Goal: Task Accomplishment & Management: Complete application form

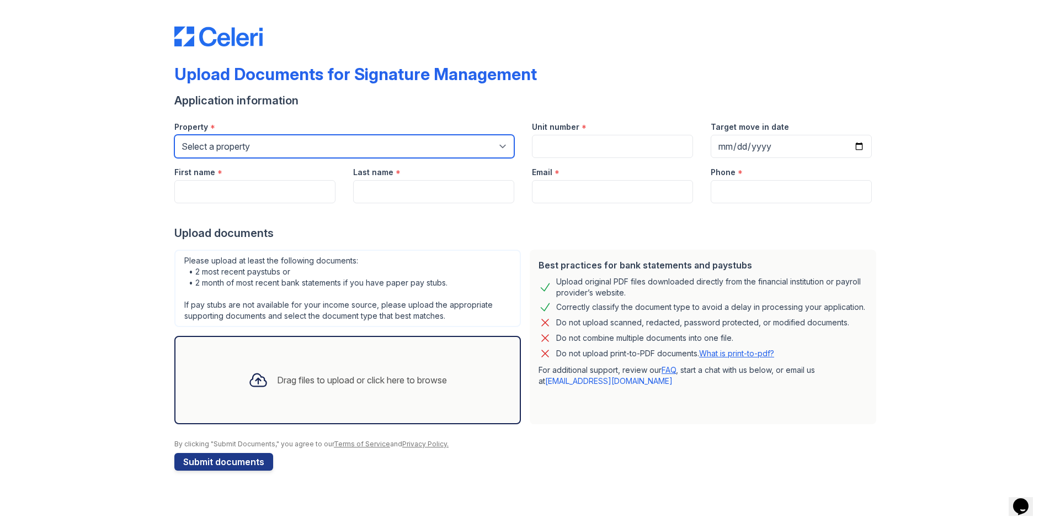
click at [235, 143] on select "Select a property [GEOGRAPHIC_DATA] Elevate Townhomes Habitat At DTLV Namaste A…" at bounding box center [344, 146] width 340 height 23
select select "4661"
click at [174, 135] on select "Select a property [GEOGRAPHIC_DATA] Elevate Townhomes Habitat At DTLV Namaste A…" at bounding box center [344, 146] width 340 height 23
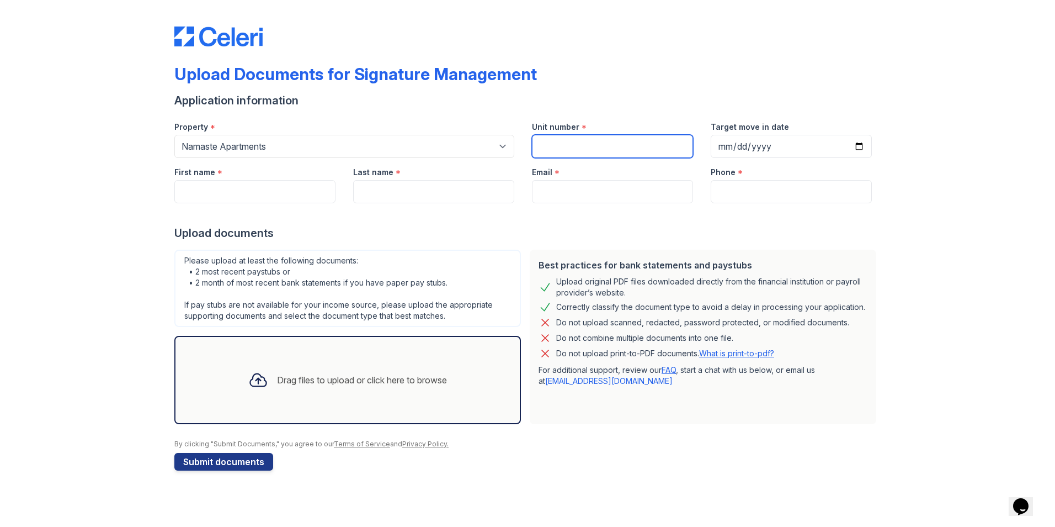
click at [555, 140] on input "Unit number" at bounding box center [612, 146] width 161 height 23
click at [224, 191] on input "First name" at bounding box center [254, 191] width 161 height 23
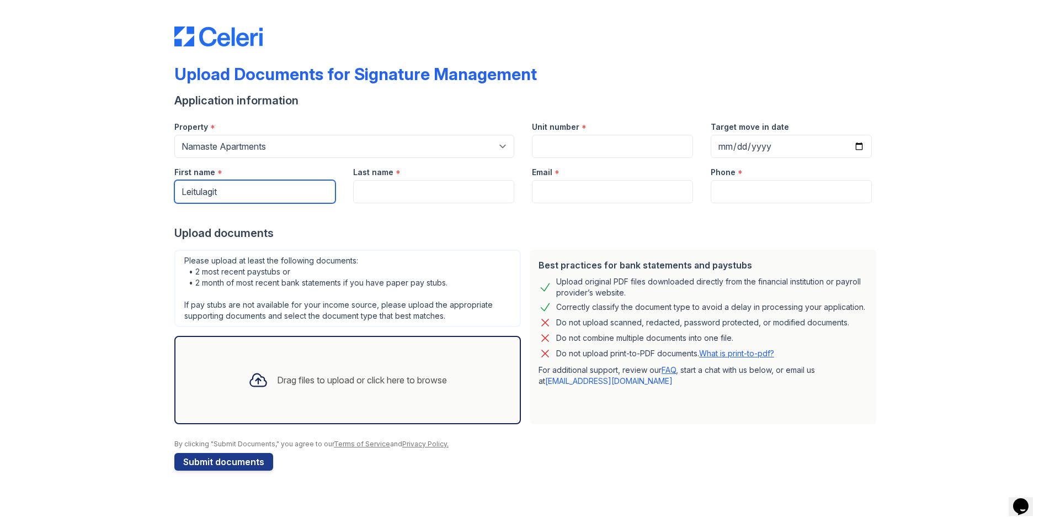
click at [228, 193] on input "Leitulagit" at bounding box center [254, 191] width 161 height 23
type input "Leitulagi"
type input "Tapafua"
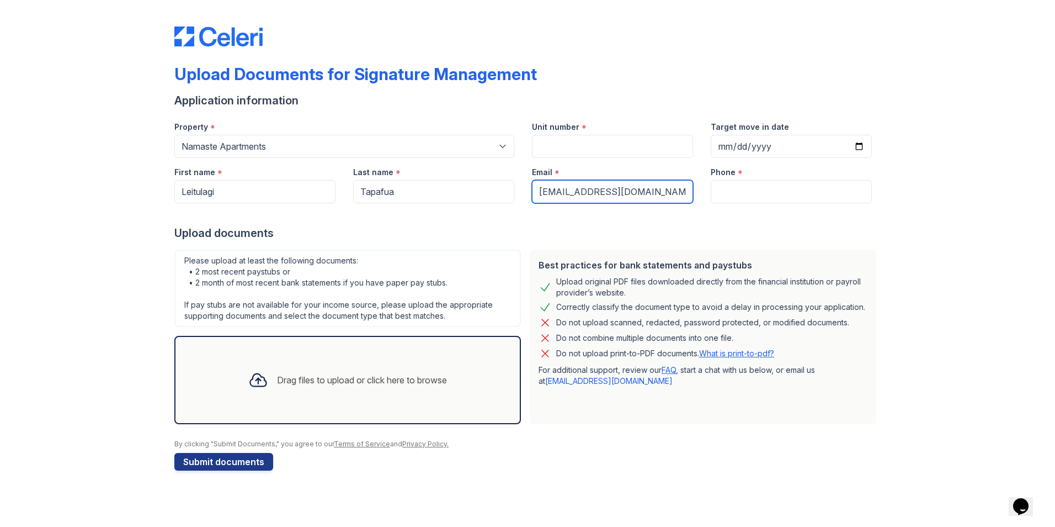
type input "[EMAIL_ADDRESS][DOMAIN_NAME]"
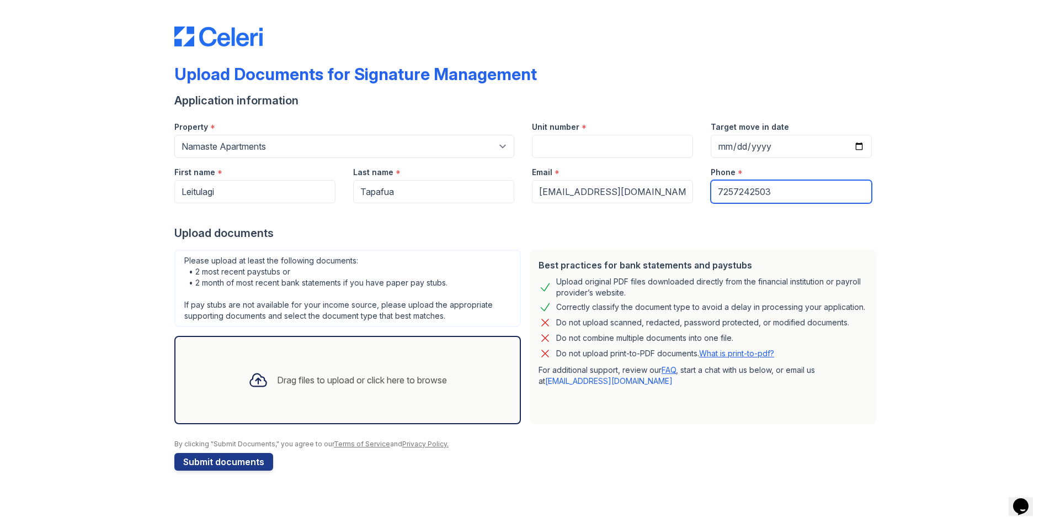
type input "7257242503"
click at [593, 143] on input "Unit number" at bounding box center [612, 146] width 161 height 23
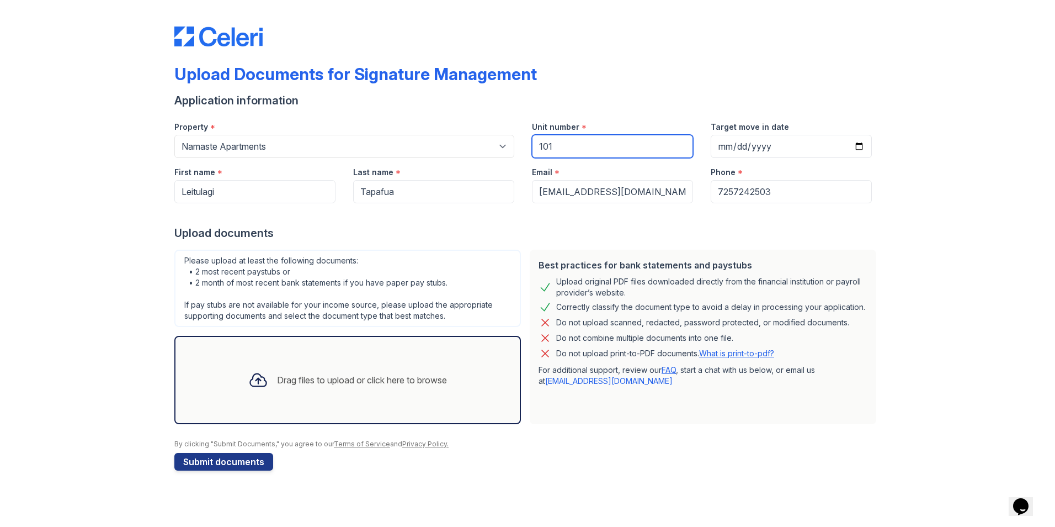
type input "101"
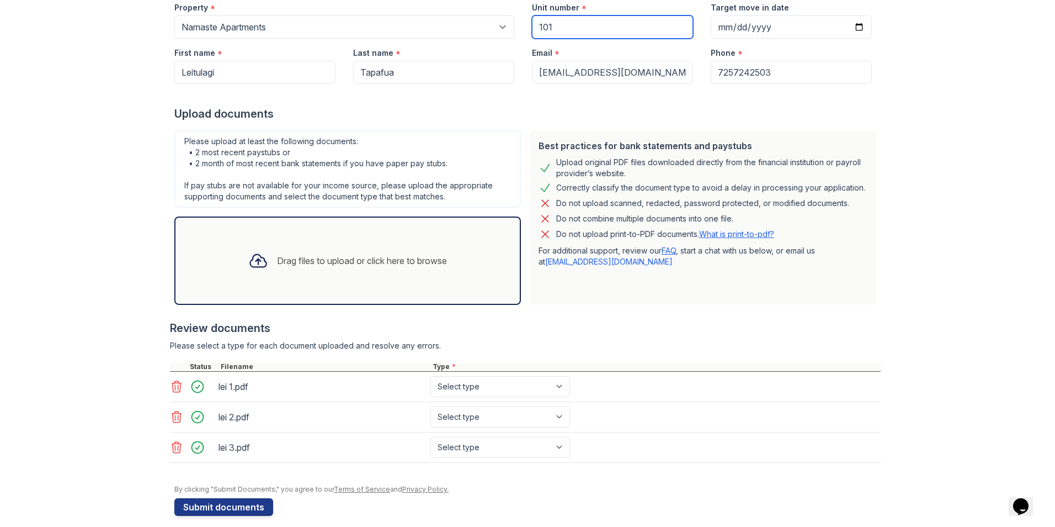
scroll to position [130, 0]
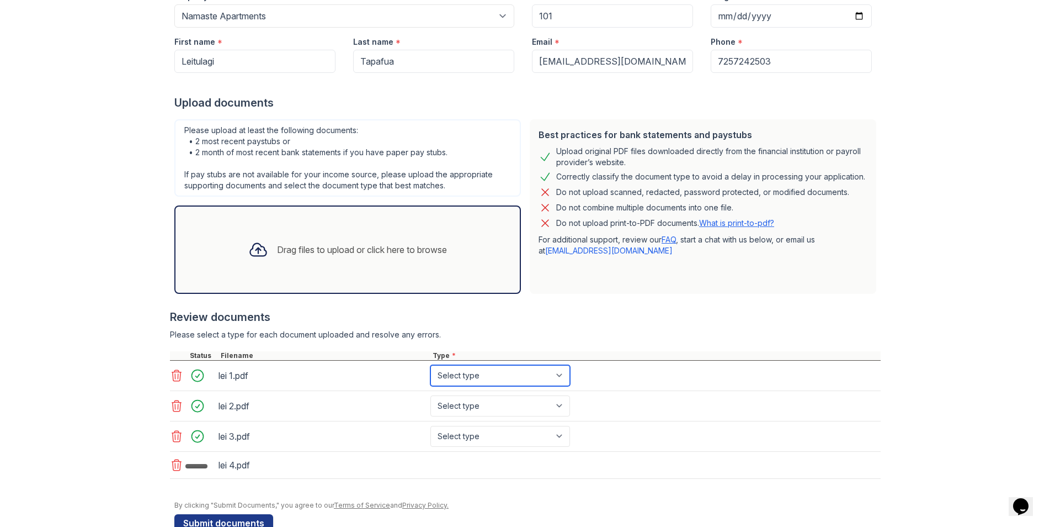
click at [514, 375] on select "Select type Paystub Bank Statement Offer Letter Tax Documents Benefit Award Let…" at bounding box center [501, 375] width 140 height 21
select select "paystub"
click at [431, 365] on select "Select type Paystub Bank Statement Offer Letter Tax Documents Benefit Award Let…" at bounding box center [501, 375] width 140 height 21
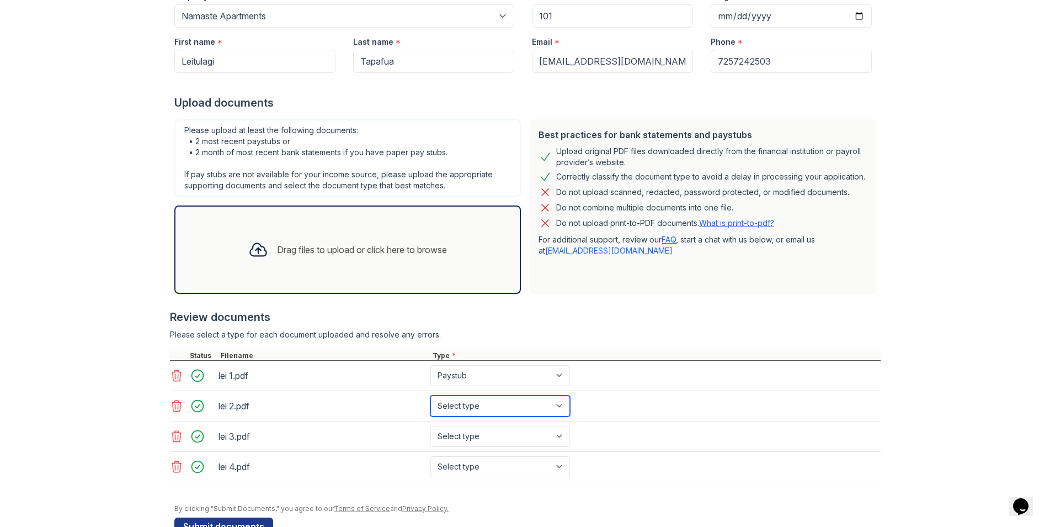
click at [503, 407] on select "Select type Paystub Bank Statement Offer Letter Tax Documents Benefit Award Let…" at bounding box center [501, 405] width 140 height 21
select select "paystub"
click at [431, 395] on select "Select type Paystub Bank Statement Offer Letter Tax Documents Benefit Award Let…" at bounding box center [501, 405] width 140 height 21
click at [472, 434] on select "Select type Paystub Bank Statement Offer Letter Tax Documents Benefit Award Let…" at bounding box center [501, 436] width 140 height 21
select select "paystub"
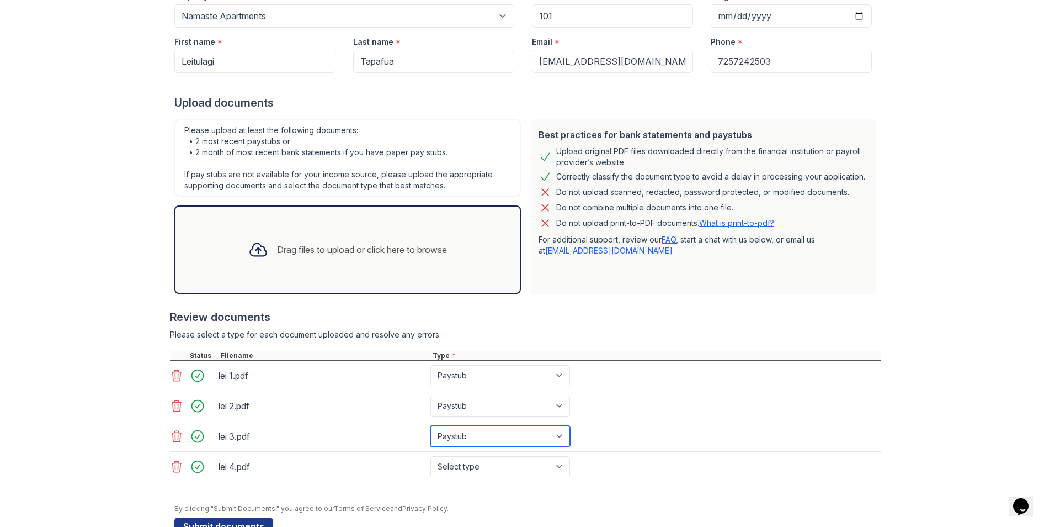
click at [431, 426] on select "Select type Paystub Bank Statement Offer Letter Tax Documents Benefit Award Let…" at bounding box center [501, 436] width 140 height 21
click at [475, 462] on select "Select type Paystub Bank Statement Offer Letter Tax Documents Benefit Award Let…" at bounding box center [501, 466] width 140 height 21
select select "paystub"
click at [431, 456] on select "Select type Paystub Bank Statement Offer Letter Tax Documents Benefit Award Let…" at bounding box center [501, 466] width 140 height 21
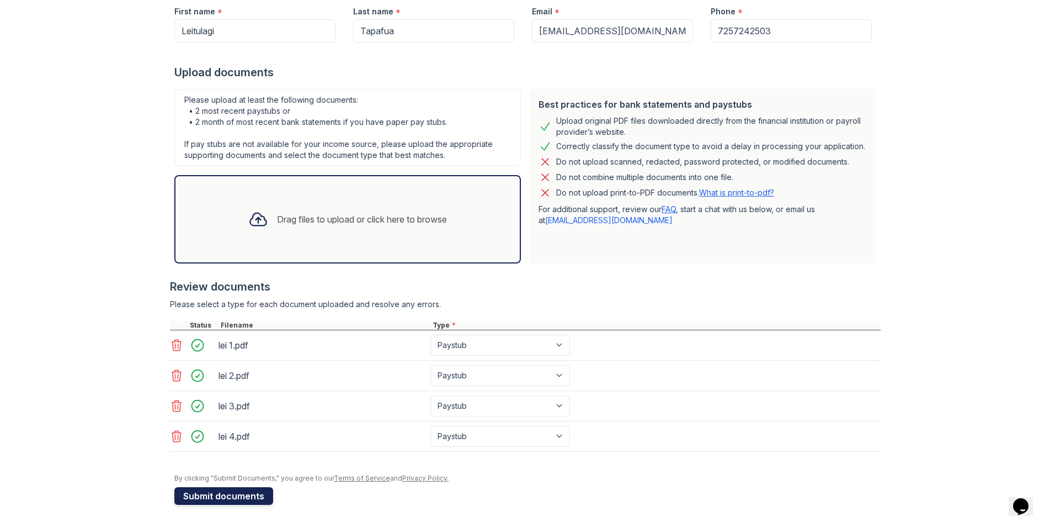
click at [200, 496] on button "Submit documents" at bounding box center [223, 496] width 99 height 18
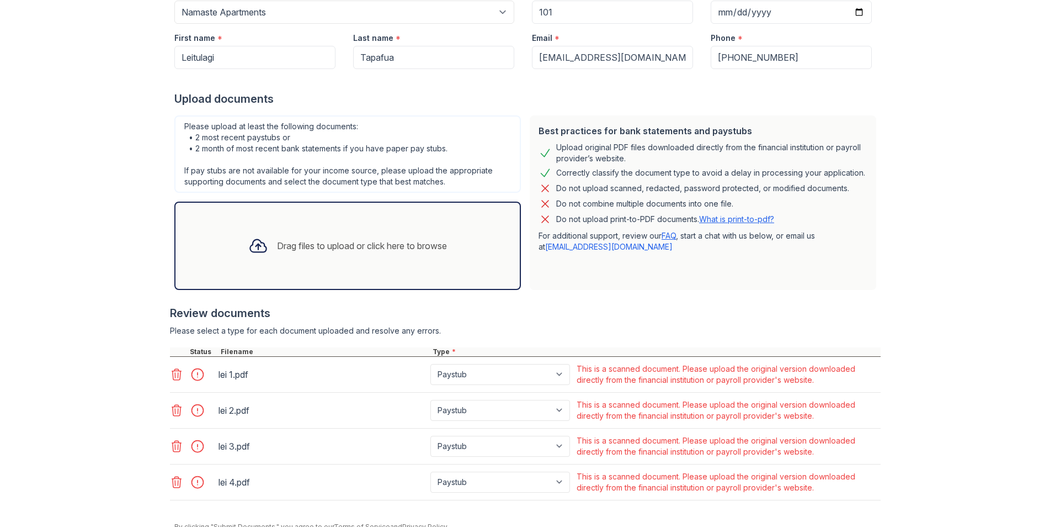
scroll to position [166, 0]
click at [555, 373] on select "Paystub Bank Statement Offer Letter Tax Documents Benefit Award Letter Investme…" at bounding box center [501, 373] width 140 height 21
select select "offer_letter"
click at [431, 363] on select "Paystub Bank Statement Offer Letter Tax Documents Benefit Award Letter Investme…" at bounding box center [501, 373] width 140 height 21
click at [506, 407] on select "Paystub Bank Statement Offer Letter Tax Documents Benefit Award Letter Investme…" at bounding box center [501, 409] width 140 height 21
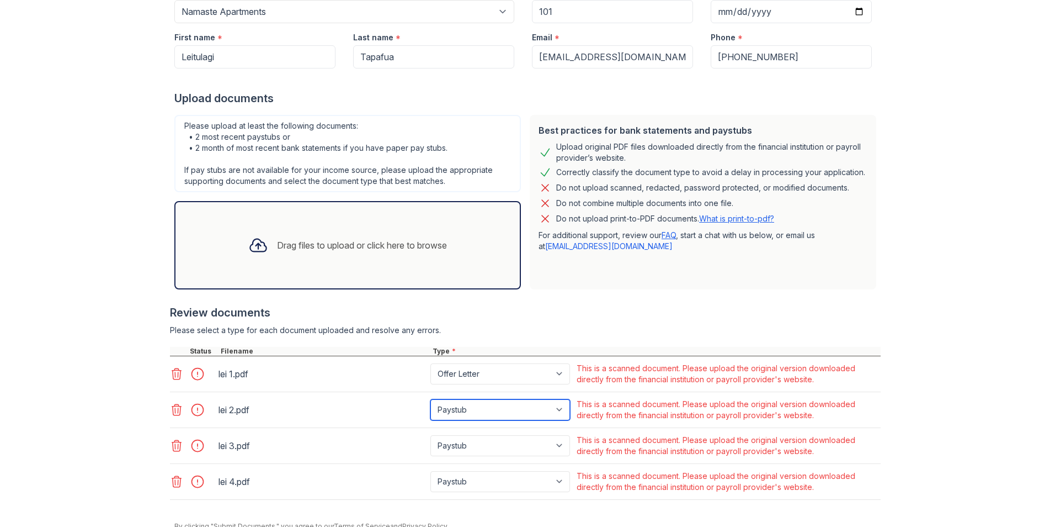
select select "offer_letter"
click at [431, 399] on select "Paystub Bank Statement Offer Letter Tax Documents Benefit Award Letter Investme…" at bounding box center [501, 409] width 140 height 21
click at [471, 456] on div "Paystub Bank Statement Offer Letter Tax Documents Benefit Award Letter Investme…" at bounding box center [501, 445] width 146 height 26
click at [466, 445] on select "Paystub Bank Statement Offer Letter Tax Documents Benefit Award Letter Investme…" at bounding box center [501, 445] width 140 height 21
select select "other"
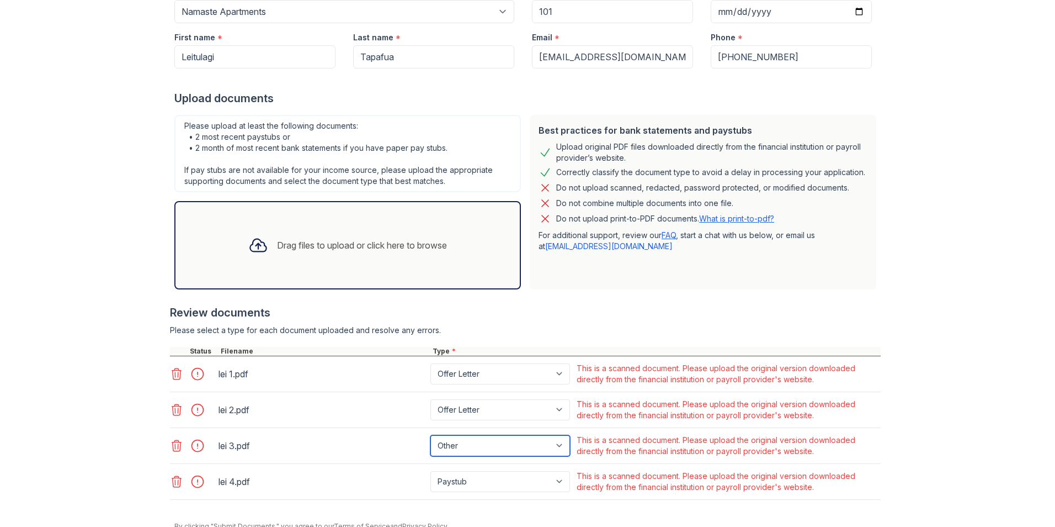
click at [431, 435] on select "Paystub Bank Statement Offer Letter Tax Documents Benefit Award Letter Investme…" at bounding box center [501, 445] width 140 height 21
click at [456, 410] on select "Paystub Bank Statement Offer Letter Tax Documents Benefit Award Letter Investme…" at bounding box center [501, 409] width 140 height 21
select select "other"
click at [431, 399] on select "Paystub Bank Statement Offer Letter Tax Documents Benefit Award Letter Investme…" at bounding box center [501, 409] width 140 height 21
click at [458, 373] on select "Paystub Bank Statement Offer Letter Tax Documents Benefit Award Letter Investme…" at bounding box center [501, 373] width 140 height 21
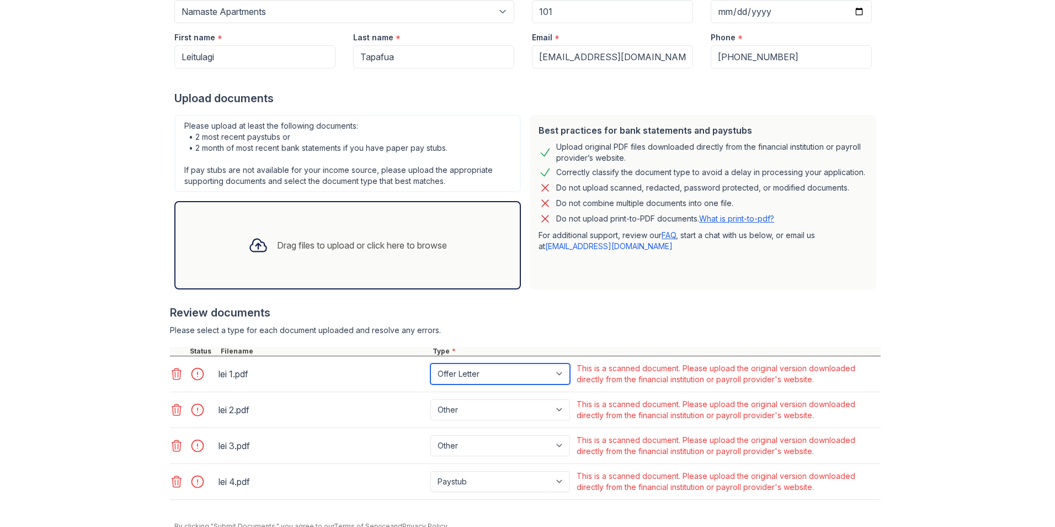
select select "other"
click at [431, 363] on select "Paystub Bank Statement Offer Letter Tax Documents Benefit Award Letter Investme…" at bounding box center [501, 373] width 140 height 21
click at [465, 482] on select "Paystub Bank Statement Offer Letter Tax Documents Benefit Award Letter Investme…" at bounding box center [501, 481] width 140 height 21
select select "other"
click at [431, 471] on select "Paystub Bank Statement Offer Letter Tax Documents Benefit Award Letter Investme…" at bounding box center [501, 481] width 140 height 21
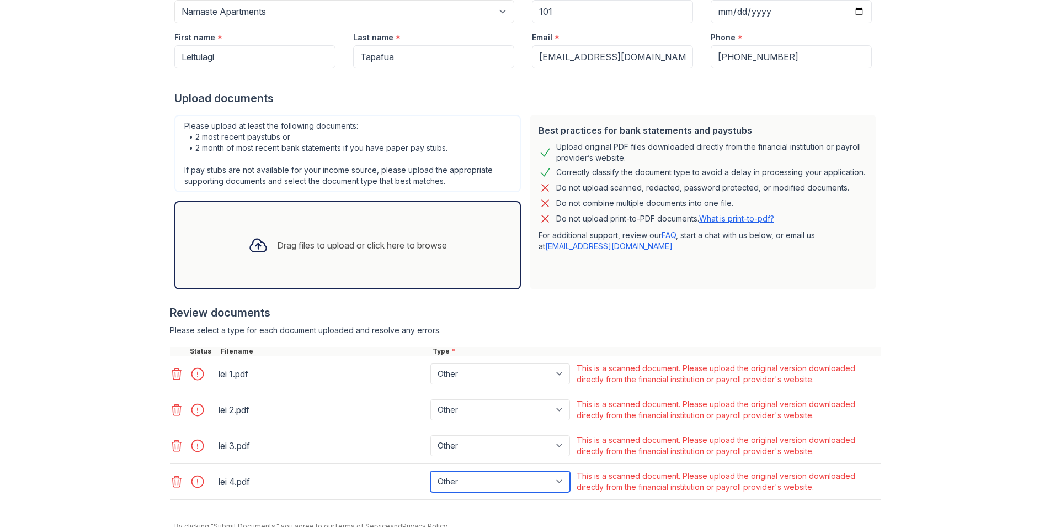
scroll to position [214, 0]
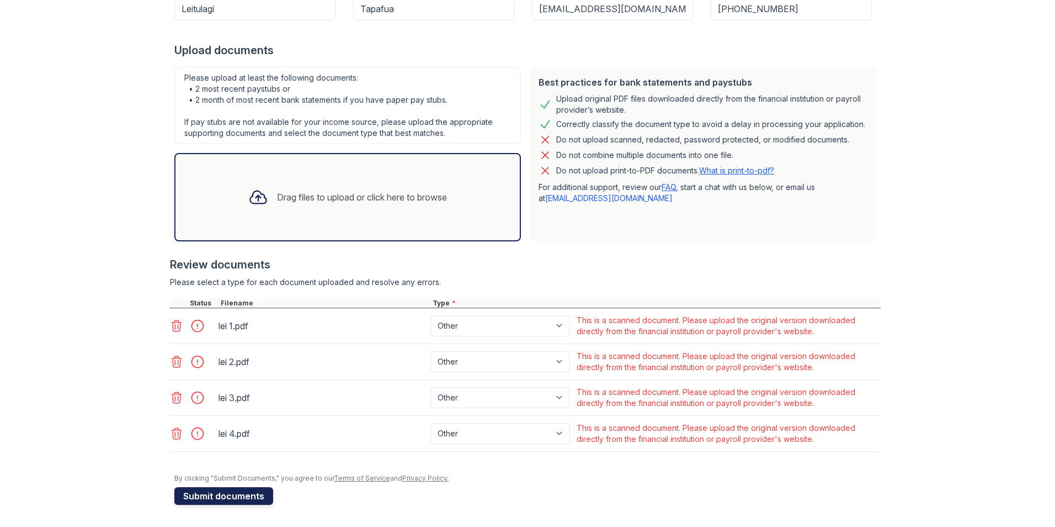
click at [226, 495] on button "Submit documents" at bounding box center [223, 496] width 99 height 18
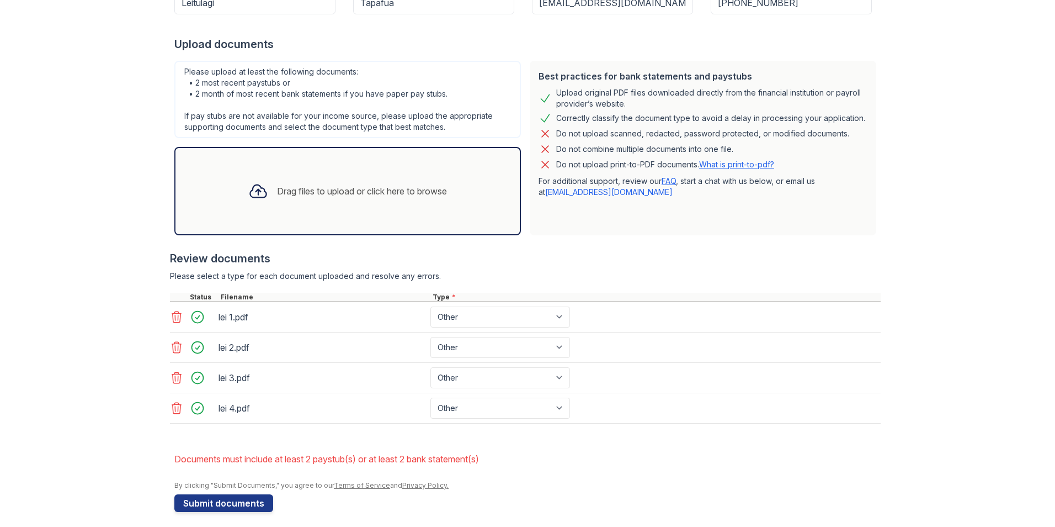
scroll to position [221, 0]
click at [475, 319] on select "Paystub Bank Statement Offer Letter Tax Documents Benefit Award Letter Investme…" at bounding box center [501, 315] width 140 height 21
select select "paystub"
click at [431, 305] on select "Paystub Bank Statement Offer Letter Tax Documents Benefit Award Letter Investme…" at bounding box center [501, 315] width 140 height 21
click at [479, 350] on select "Paystub Bank Statement Offer Letter Tax Documents Benefit Award Letter Investme…" at bounding box center [501, 346] width 140 height 21
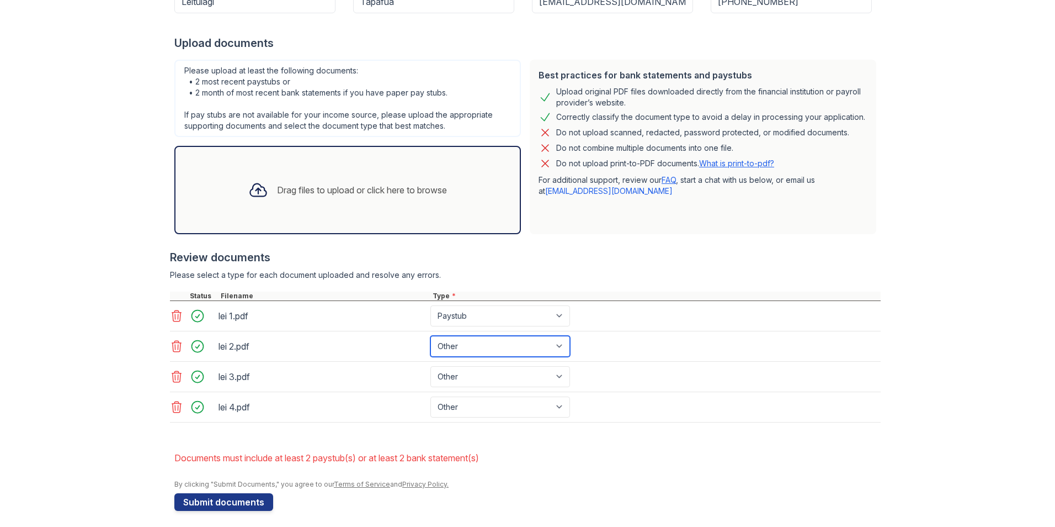
select select "paystub"
click at [431, 336] on select "Paystub Bank Statement Offer Letter Tax Documents Benefit Award Letter Investme…" at bounding box center [501, 346] width 140 height 21
click at [474, 376] on select "Paystub Bank Statement Offer Letter Tax Documents Benefit Award Letter Investme…" at bounding box center [501, 376] width 140 height 21
select select "paystub"
click at [431, 366] on select "Paystub Bank Statement Offer Letter Tax Documents Benefit Award Letter Investme…" at bounding box center [501, 376] width 140 height 21
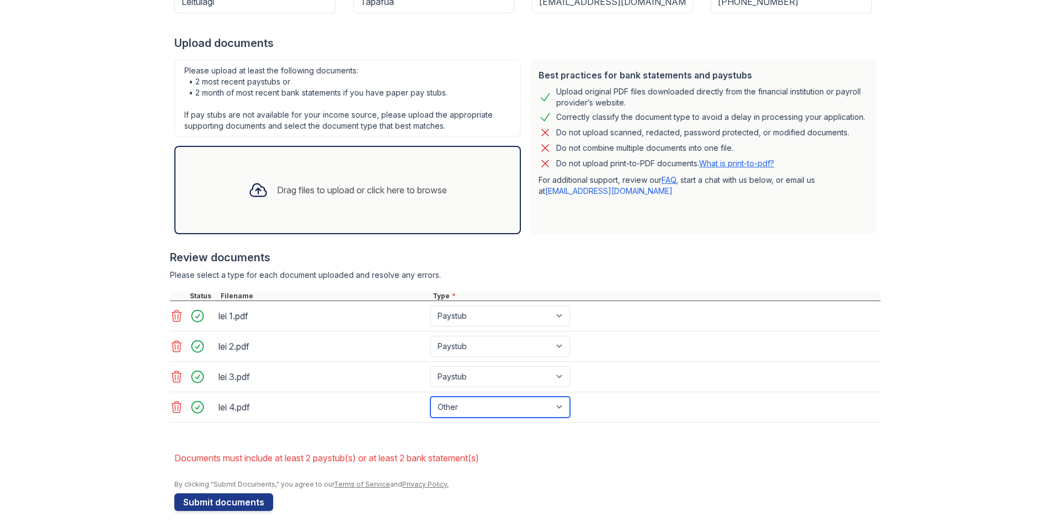
click at [471, 405] on select "Paystub Bank Statement Offer Letter Tax Documents Benefit Award Letter Investme…" at bounding box center [501, 406] width 140 height 21
select select "paystub"
click at [431, 396] on select "Paystub Bank Statement Offer Letter Tax Documents Benefit Award Letter Investme…" at bounding box center [501, 406] width 140 height 21
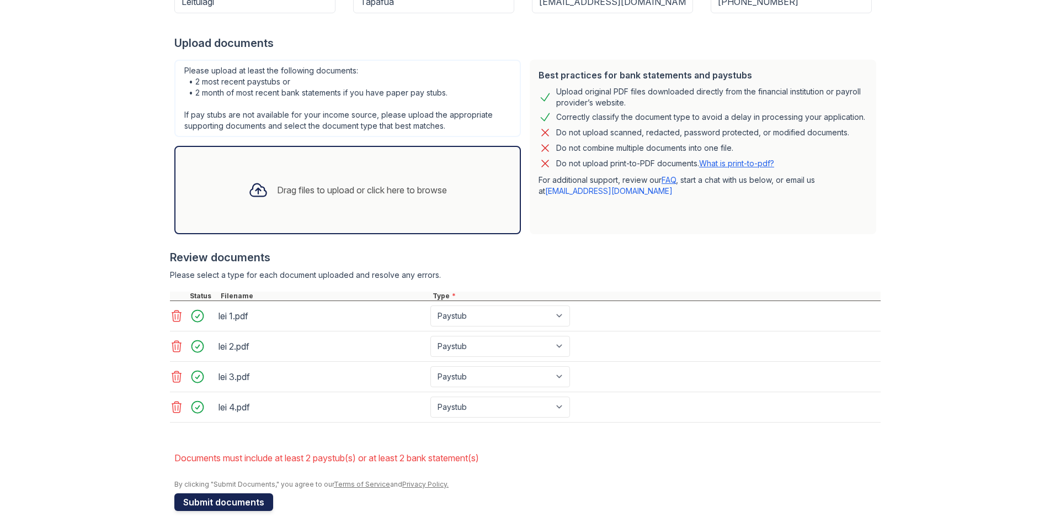
click at [245, 501] on button "Submit documents" at bounding box center [223, 502] width 99 height 18
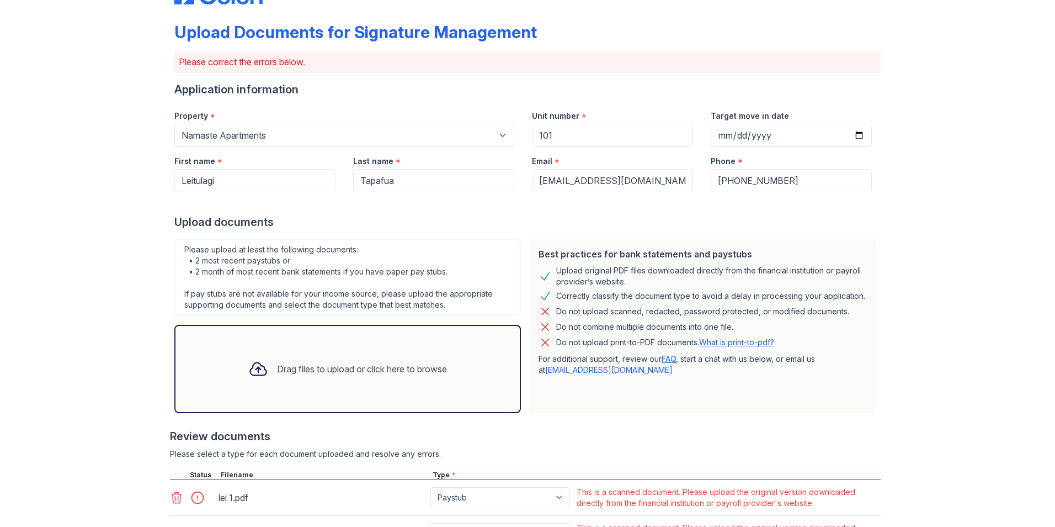
scroll to position [166, 0]
